Goal: Task Accomplishment & Management: Complete application form

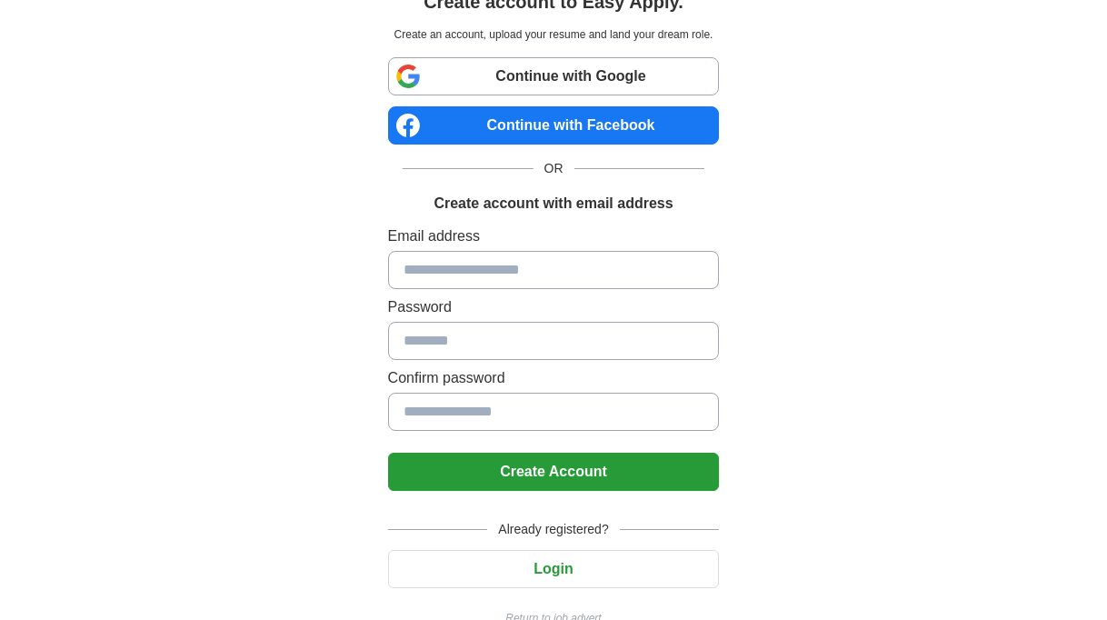
scroll to position [110, 0]
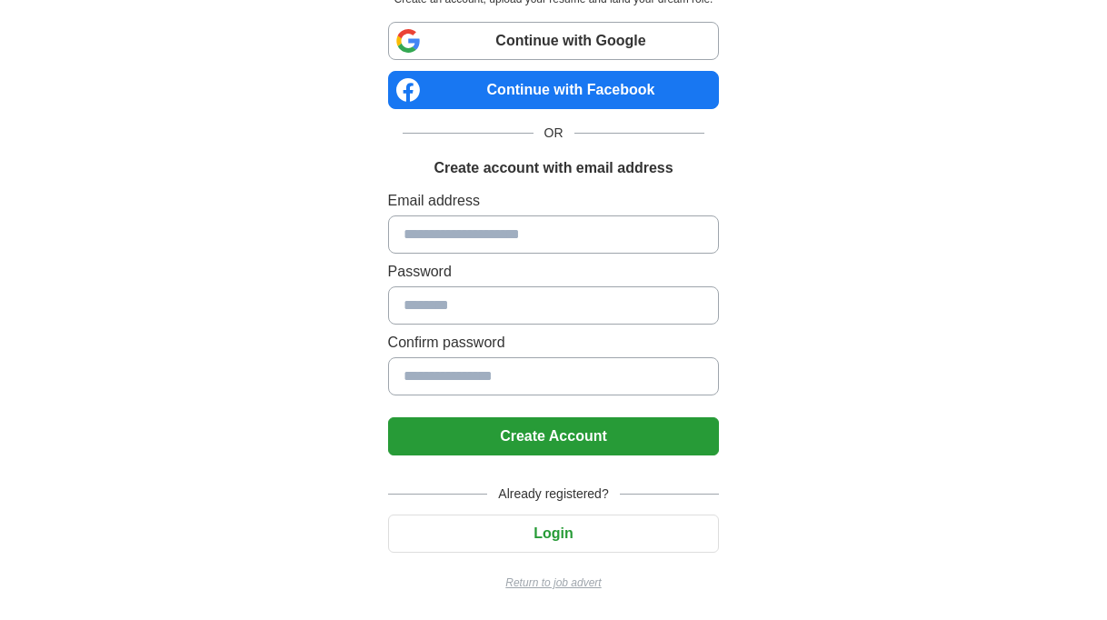
click at [539, 229] on input at bounding box center [554, 234] width 332 height 38
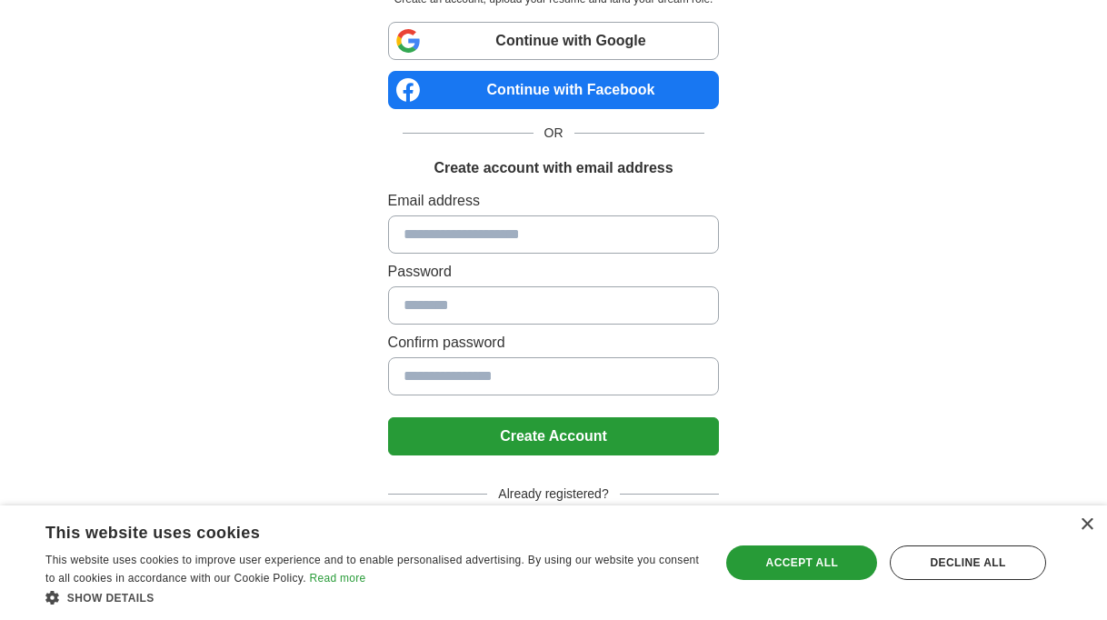
click at [1081, 532] on div "×" at bounding box center [1082, 526] width 23 height 14
click at [1091, 529] on div "×" at bounding box center [1087, 525] width 14 height 14
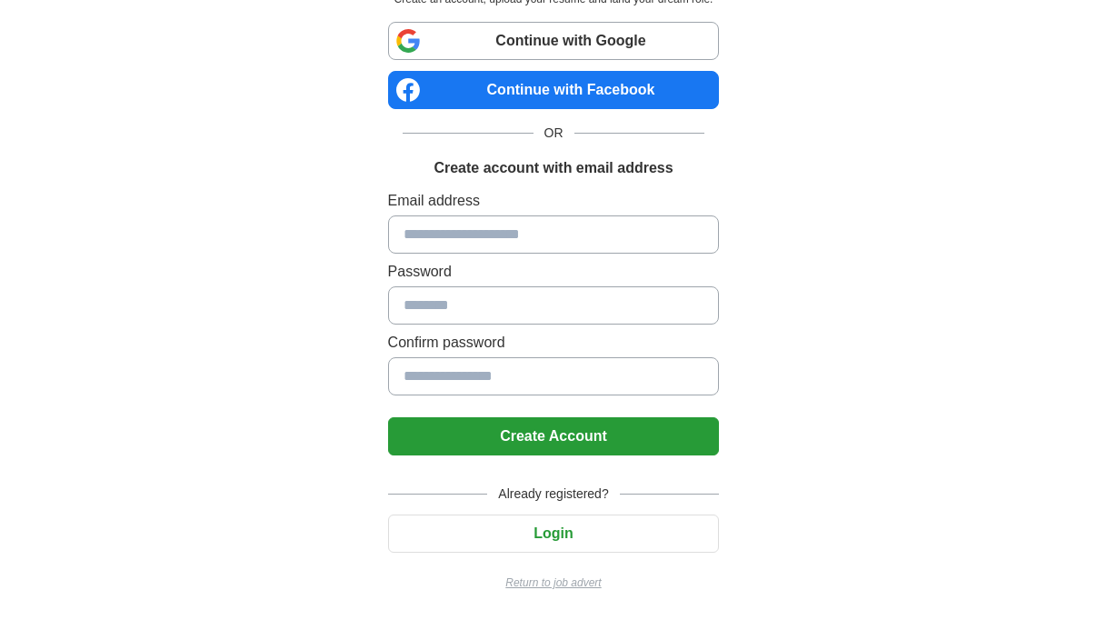
click at [934, 310] on div "Create account to Easy Apply. Create an account, upload your resume and land yo…" at bounding box center [553, 255] width 901 height 730
click at [603, 228] on input at bounding box center [554, 234] width 332 height 38
type input "**********"
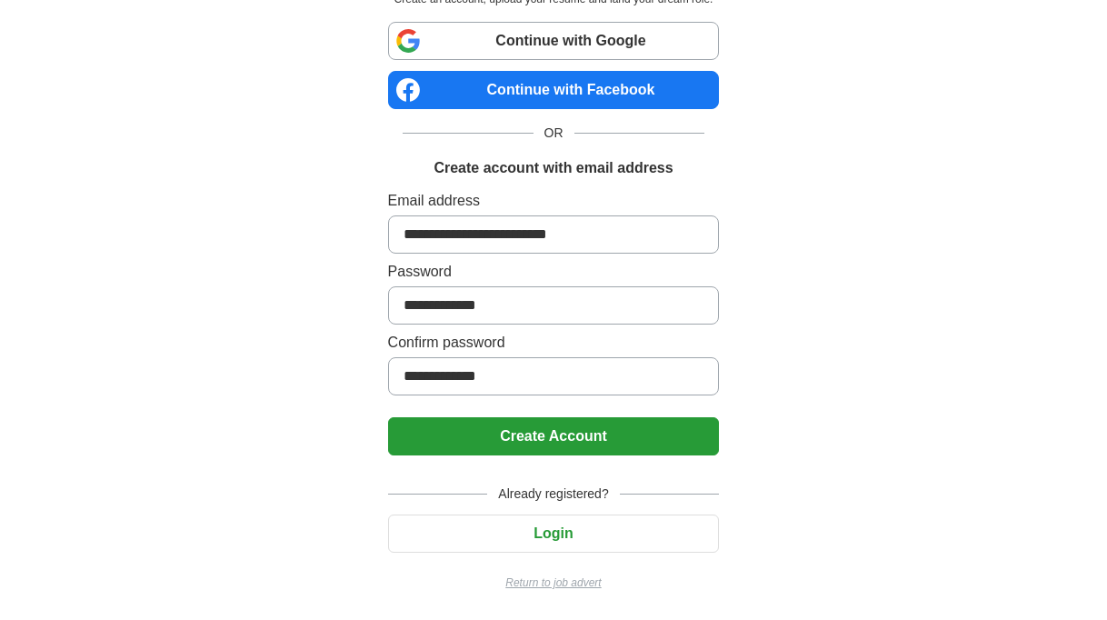
click at [538, 447] on button "Create Account" at bounding box center [554, 436] width 332 height 38
